Goal: Check status

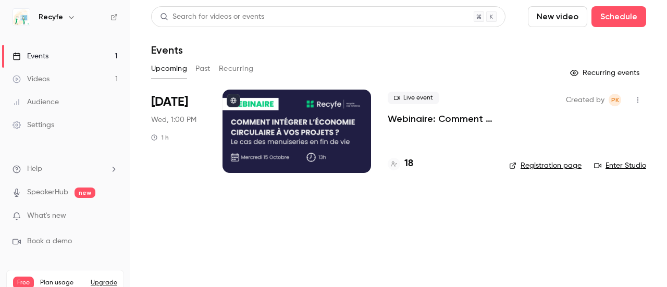
click at [332, 140] on div at bounding box center [296, 131] width 148 height 83
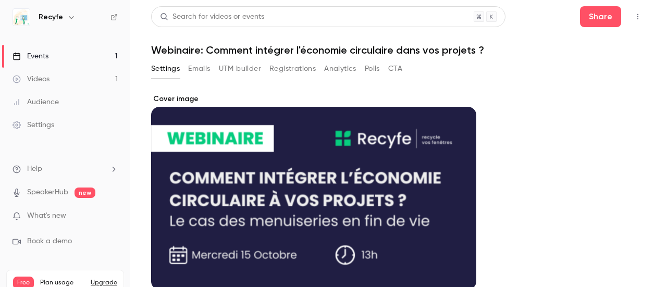
click at [283, 62] on button "Registrations" at bounding box center [292, 68] width 46 height 17
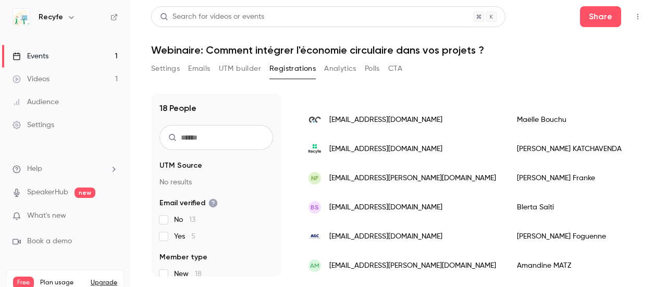
scroll to position [264, 0]
